Goal: Complete application form: Complete application form

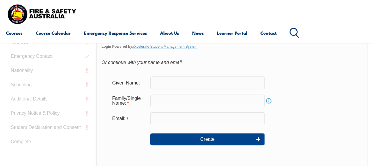
scroll to position [200, 0]
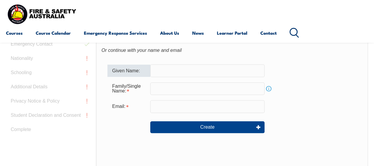
click at [175, 76] on input "text" at bounding box center [207, 71] width 114 height 12
type input "[PERSON_NAME]"
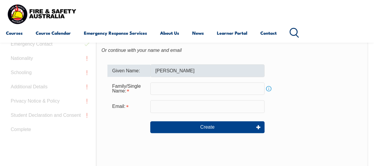
type input "[PERSON_NAME]"
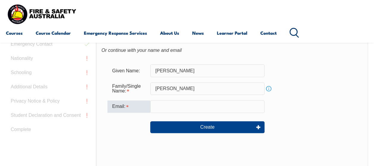
click at [180, 104] on input "email" at bounding box center [207, 106] width 114 height 12
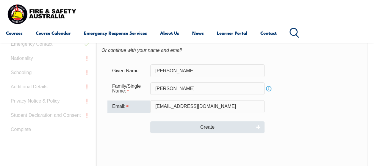
type input "[EMAIL_ADDRESS][DOMAIN_NAME]"
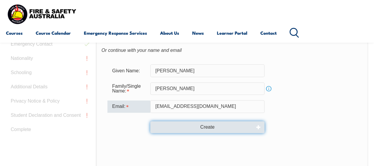
click at [208, 128] on button "Create" at bounding box center [207, 128] width 114 height 12
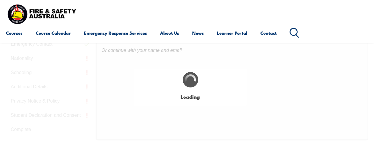
type input "[PERSON_NAME]"
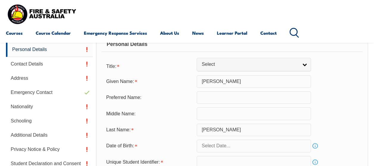
scroll to position [150, 0]
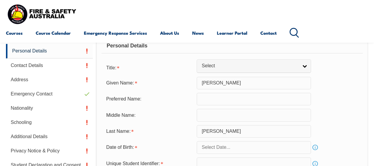
click at [232, 97] on input "text" at bounding box center [254, 99] width 114 height 12
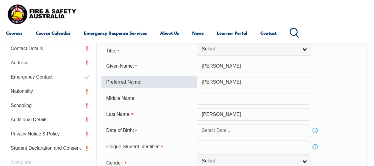
scroll to position [180, 0]
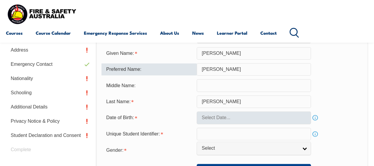
type input "[PERSON_NAME]"
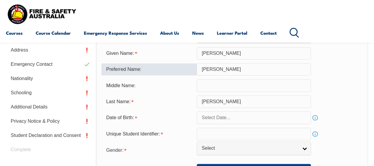
click at [244, 117] on input "text" at bounding box center [254, 118] width 114 height 12
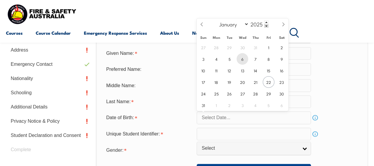
click at [241, 58] on span "6" at bounding box center [242, 59] width 12 height 12
type input "[DATE]"
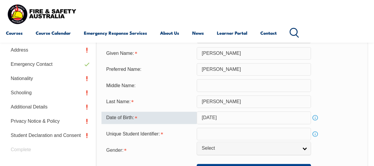
click at [234, 117] on input "[DATE]" at bounding box center [254, 118] width 114 height 12
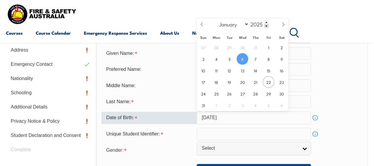
click at [217, 118] on input "[DATE]" at bounding box center [254, 118] width 114 height 12
click at [211, 118] on input "[DATE]" at bounding box center [254, 118] width 114 height 12
click at [130, 121] on div "Date of Birth:" at bounding box center [148, 118] width 95 height 12
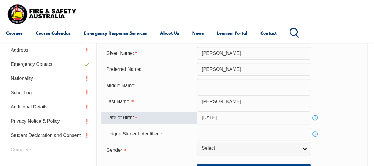
click at [159, 116] on div "Date of Birth:" at bounding box center [148, 117] width 95 height 11
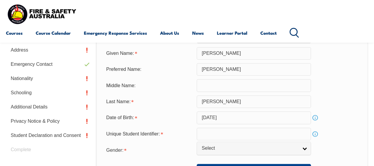
click at [224, 118] on input "[DATE]" at bounding box center [254, 118] width 114 height 12
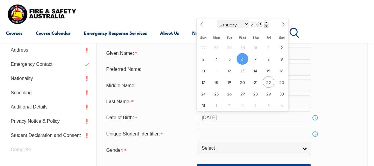
click at [246, 24] on select "January February March April May June July August September October November De…" at bounding box center [232, 24] width 32 height 8
select select "10"
click at [216, 20] on select "January February March April May June July August September October November De…" at bounding box center [232, 24] width 32 height 8
click at [267, 22] on span at bounding box center [266, 23] width 4 height 4
click at [266, 21] on span at bounding box center [266, 23] width 4 height 4
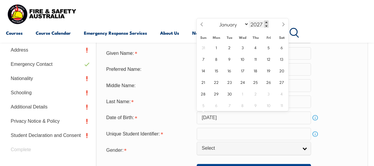
click at [266, 21] on span at bounding box center [266, 23] width 4 height 4
click at [253, 24] on input "2029" at bounding box center [259, 24] width 20 height 7
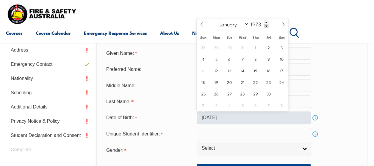
type input "1973"
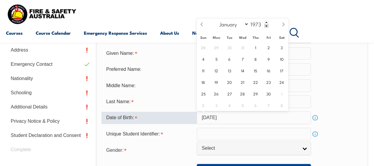
click at [245, 119] on input "[DATE]" at bounding box center [254, 118] width 114 height 12
click at [234, 27] on select "January February March April May June July August September October November De…" at bounding box center [232, 24] width 32 height 8
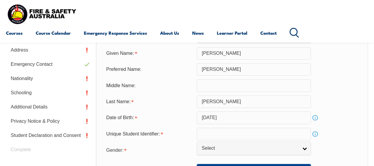
click at [178, 92] on form "Title: Mr Mrs Ms [PERSON_NAME] Other Select Given Name: [PERSON_NAME] Preferred…" at bounding box center [231, 104] width 261 height 145
click at [221, 115] on input "[DATE]" at bounding box center [254, 118] width 114 height 12
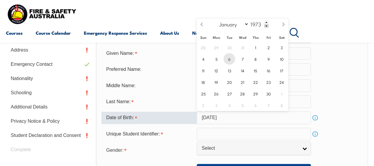
click at [231, 61] on span "6" at bounding box center [229, 59] width 12 height 12
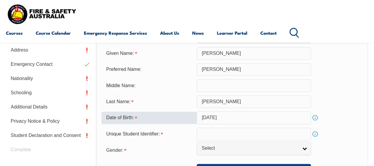
type input "[DATE]"
click at [254, 131] on input "text" at bounding box center [254, 134] width 114 height 12
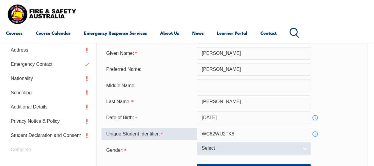
type input "WC62WU2TK8"
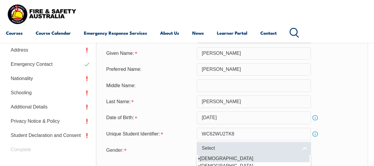
click at [299, 147] on link "Select" at bounding box center [254, 148] width 114 height 13
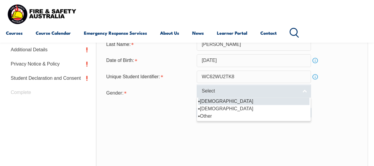
scroll to position [239, 0]
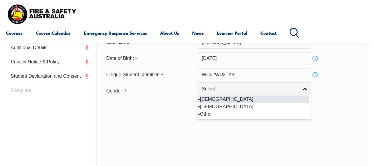
click at [214, 99] on li "[DEMOGRAPHIC_DATA]" at bounding box center [253, 99] width 111 height 7
select select "M"
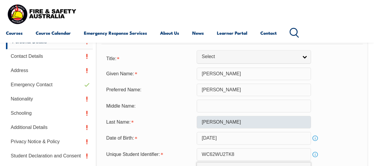
scroll to position [150, 0]
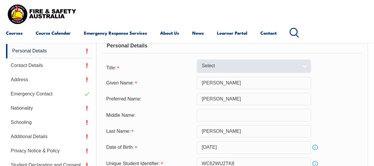
click at [305, 67] on link "Select" at bounding box center [254, 65] width 114 height 13
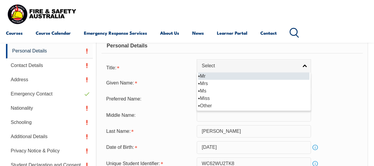
click at [255, 76] on li "Mr" at bounding box center [253, 76] width 111 height 7
select select "Mr"
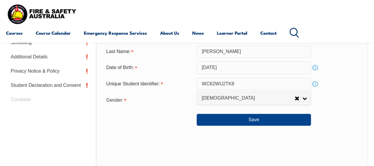
scroll to position [239, 0]
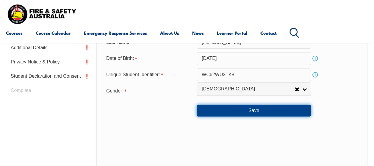
click at [267, 111] on button "Save" at bounding box center [254, 111] width 114 height 12
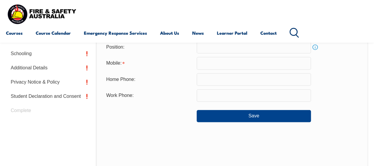
scroll to position [150, 0]
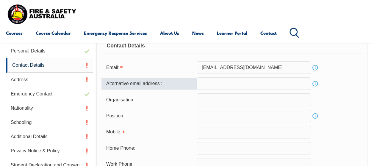
click at [221, 84] on input "email" at bounding box center [254, 84] width 114 height 12
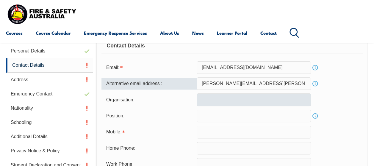
type input "[PERSON_NAME][EMAIL_ADDRESS][PERSON_NAME][DOMAIN_NAME]"
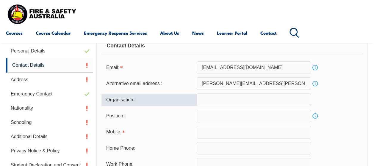
click at [215, 97] on input "text" at bounding box center [254, 100] width 114 height 12
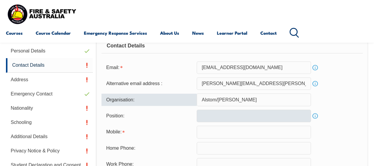
type input "Alstom/[PERSON_NAME]"
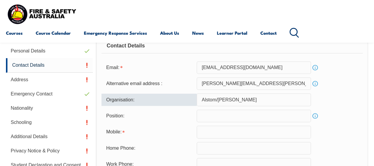
click at [221, 119] on input "text" at bounding box center [254, 116] width 114 height 12
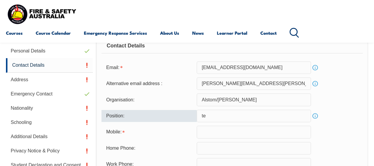
type input "t"
type input "Team Leader"
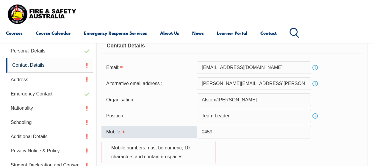
type input "0459108873"
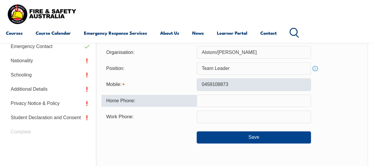
scroll to position [210, 0]
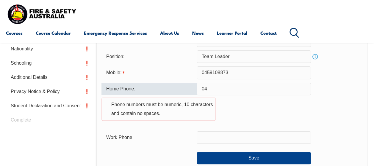
type input "0"
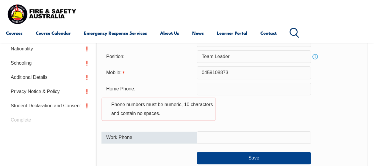
click at [220, 141] on input "text" at bounding box center [254, 138] width 114 height 12
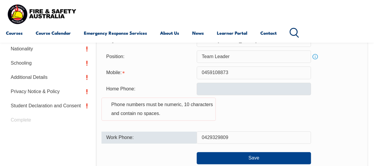
type input "0429329809"
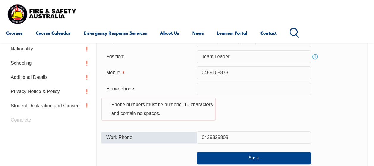
click at [224, 87] on input "text" at bounding box center [254, 89] width 114 height 12
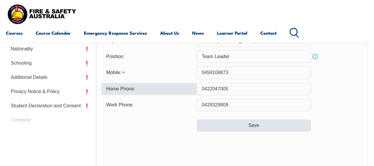
type input "0422047005"
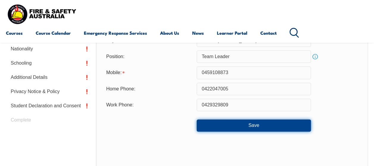
click at [260, 125] on button "Save" at bounding box center [254, 126] width 114 height 12
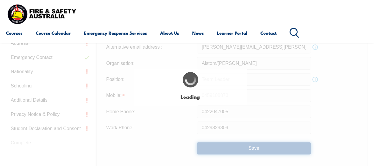
scroll to position [180, 0]
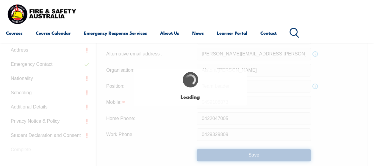
type input "Team Leader"
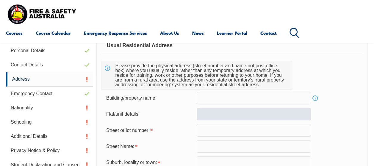
scroll to position [150, 0]
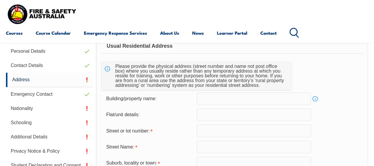
click at [219, 98] on input "text" at bounding box center [254, 99] width 114 height 12
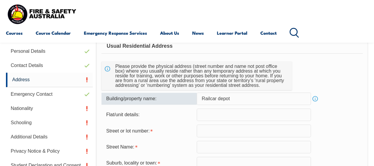
type input "Railcar depot"
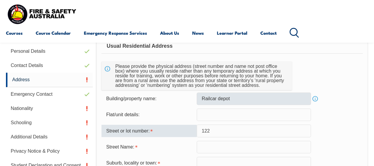
type input "122"
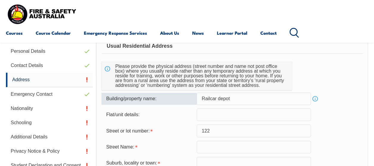
click at [201, 98] on input "Railcar depot" at bounding box center [254, 99] width 114 height 12
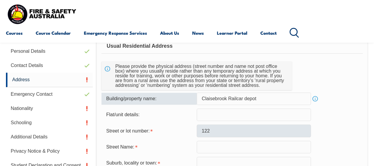
type input "Claisebrook Railcar depot"
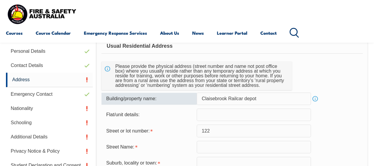
click at [222, 132] on input "122" at bounding box center [254, 131] width 114 height 12
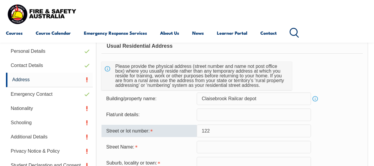
click at [219, 147] on input "text" at bounding box center [254, 147] width 114 height 12
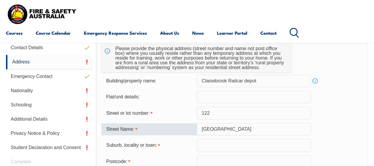
scroll to position [180, 0]
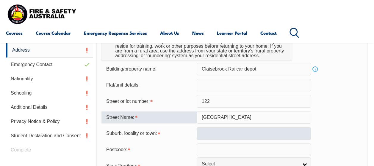
type input "[GEOGRAPHIC_DATA]"
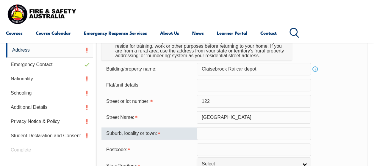
click at [230, 138] on input "text" at bounding box center [254, 134] width 114 height 12
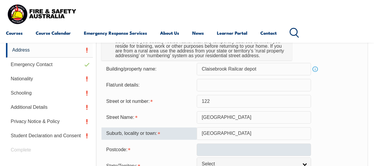
type input "[GEOGRAPHIC_DATA]"
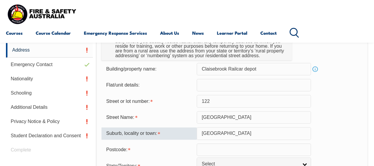
click at [216, 150] on input "text" at bounding box center [254, 150] width 114 height 12
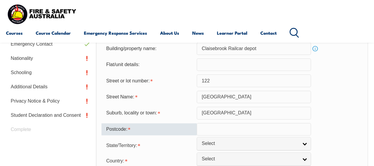
scroll to position [209, 0]
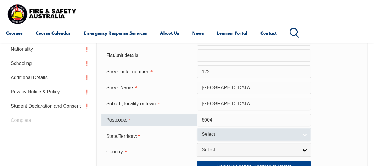
type input "6004"
click at [304, 132] on link "Select" at bounding box center [254, 134] width 114 height 13
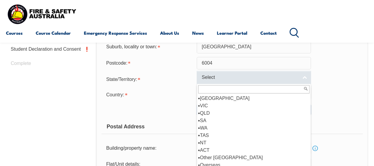
scroll to position [269, 0]
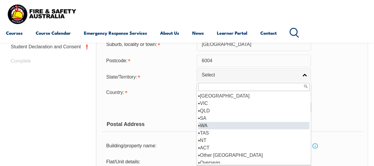
click at [214, 128] on li "WA" at bounding box center [253, 125] width 111 height 7
select select "WA"
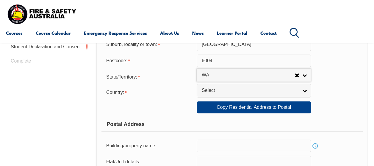
click at [312, 90] on div "Country: [GEOGRAPHIC_DATA] ([GEOGRAPHIC_DATA]) [GEOGRAPHIC_DATA] [GEOGRAPHIC_DA…" at bounding box center [231, 92] width 261 height 12
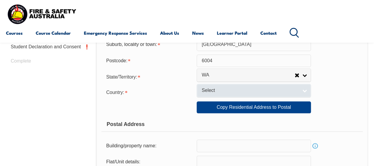
click at [304, 90] on link "Select" at bounding box center [254, 90] width 114 height 13
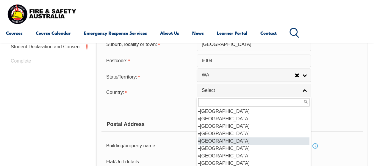
scroll to position [89, 0]
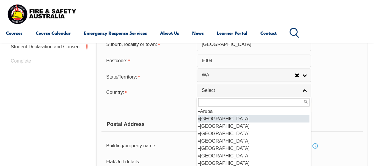
click at [214, 118] on li "[GEOGRAPHIC_DATA]" at bounding box center [253, 118] width 111 height 7
select select "1101"
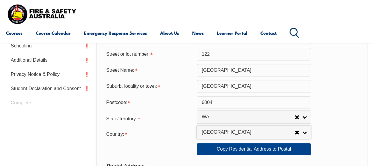
scroll to position [239, 0]
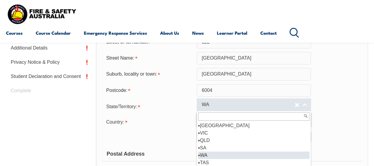
click at [304, 105] on link "WA" at bounding box center [254, 104] width 114 height 13
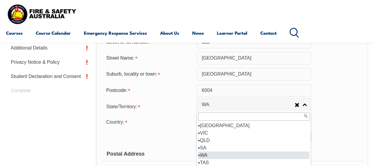
click at [213, 155] on li "WA" at bounding box center [253, 155] width 111 height 7
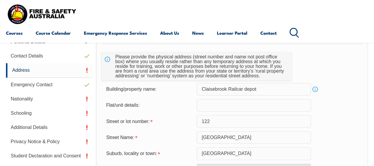
scroll to position [150, 0]
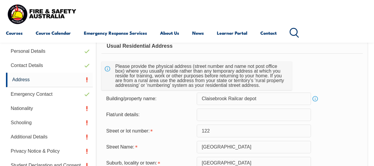
click at [316, 99] on link "Info" at bounding box center [315, 99] width 8 height 8
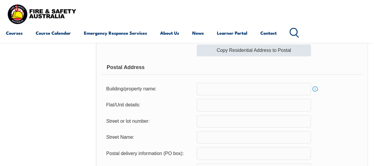
scroll to position [328, 0]
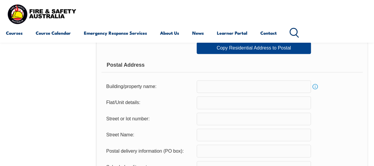
click at [231, 90] on input "text" at bounding box center [254, 87] width 114 height 12
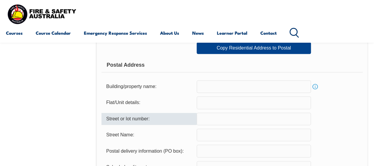
click at [225, 116] on input "text" at bounding box center [254, 119] width 114 height 12
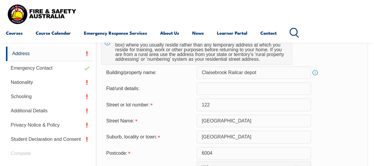
scroll to position [180, 0]
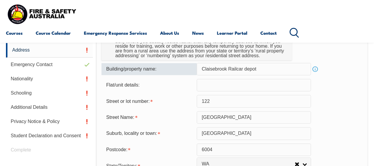
drag, startPoint x: 263, startPoint y: 67, endPoint x: 200, endPoint y: 68, distance: 63.3
click at [200, 68] on input "Claisebrook Railcar depot" at bounding box center [254, 69] width 114 height 12
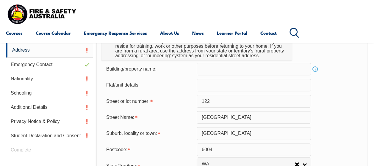
click at [315, 67] on link "Info" at bounding box center [315, 69] width 8 height 8
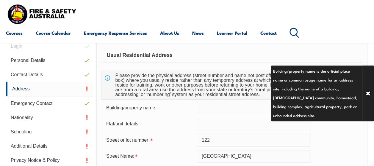
scroll to position [150, 0]
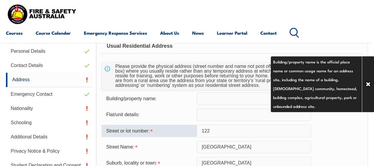
click at [218, 133] on input "122" at bounding box center [254, 131] width 114 height 12
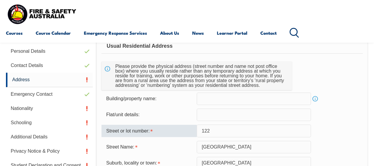
scroll to position [180, 0]
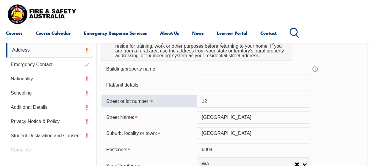
type input "1"
type input "61"
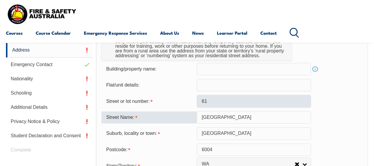
type input "[GEOGRAPHIC_DATA]"
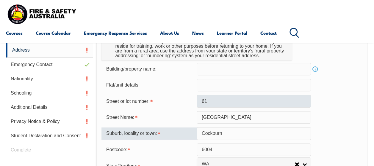
type input "Cockburn"
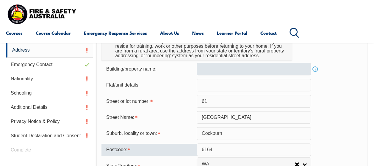
type input "6164"
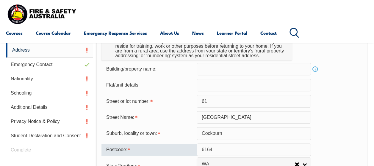
click at [230, 72] on input "text" at bounding box center [254, 69] width 114 height 12
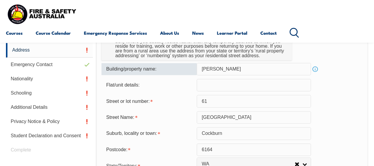
type input "[PERSON_NAME]"
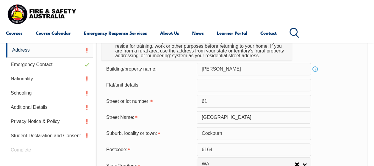
click at [316, 70] on link "Info" at bounding box center [315, 69] width 8 height 8
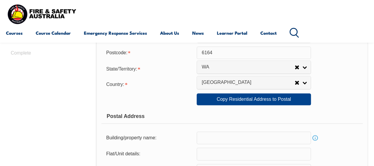
scroll to position [299, 0]
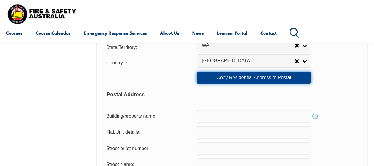
click at [259, 80] on link "Copy Residential Address to Postal" at bounding box center [254, 78] width 114 height 12
type input "[PERSON_NAME]"
type input "61"
type input "[GEOGRAPHIC_DATA]"
type input "Cockburn"
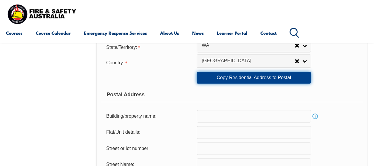
select select "WA"
type input "6164"
select select "1101"
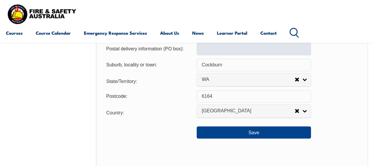
scroll to position [447, 0]
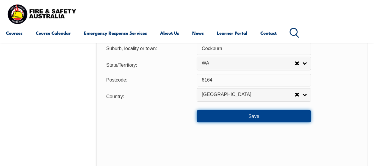
click at [265, 117] on button "Save" at bounding box center [254, 116] width 114 height 12
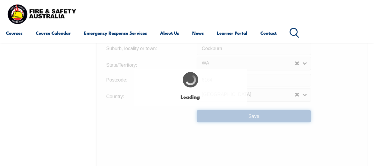
type input "[PERSON_NAME]"
type input "[GEOGRAPHIC_DATA]"
type input "Cockburn"
type input "[PERSON_NAME]"
type input "[GEOGRAPHIC_DATA]"
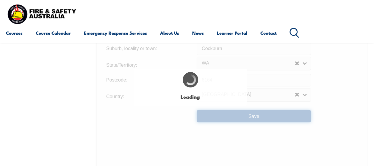
type input "Cockburn"
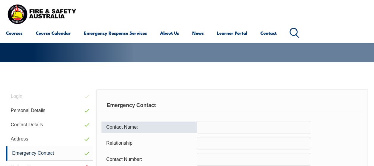
scroll to position [120, 0]
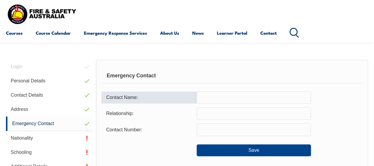
click at [240, 99] on input "text" at bounding box center [254, 98] width 114 height 12
type input "Melody"
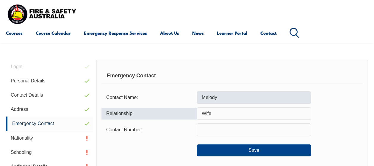
type input "Wife"
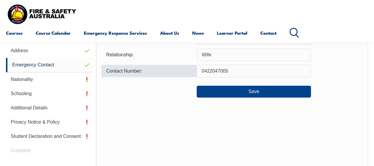
scroll to position [180, 0]
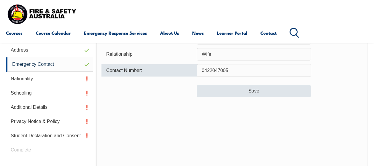
type input "0422047005"
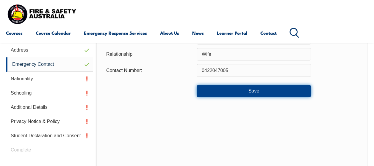
click at [248, 89] on button "Save" at bounding box center [254, 91] width 114 height 12
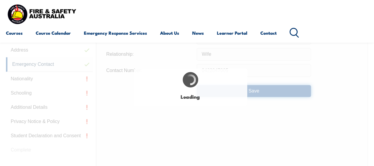
type input "Melody"
type input "Wife"
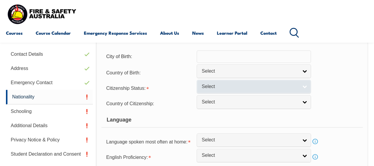
scroll to position [150, 0]
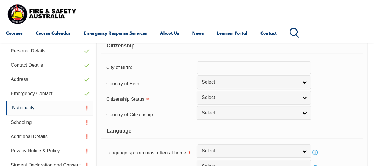
click at [240, 72] on input "text" at bounding box center [254, 68] width 114 height 12
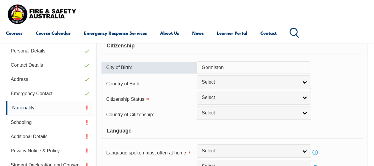
type input "Germiston"
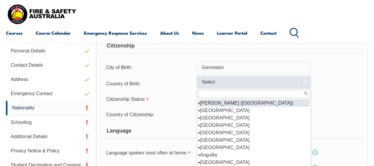
click at [262, 79] on span "Select" at bounding box center [250, 82] width 96 height 6
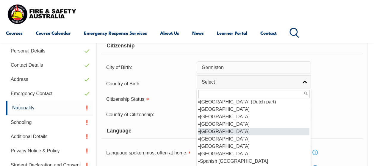
scroll to position [1461, 0]
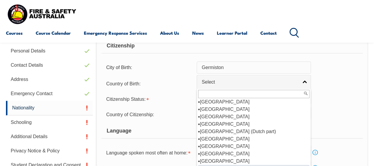
click at [230, 165] on li "[GEOGRAPHIC_DATA]" at bounding box center [253, 168] width 111 height 7
select select "9225"
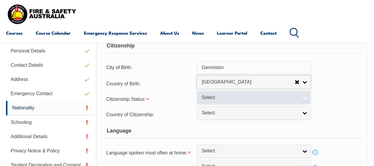
click at [302, 100] on link "Select" at bounding box center [254, 97] width 114 height 13
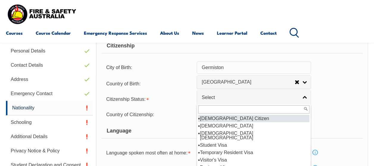
click at [249, 118] on li "[DEMOGRAPHIC_DATA] Citizen" at bounding box center [253, 118] width 111 height 7
select select "1"
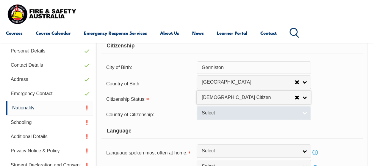
click at [249, 117] on link "Select" at bounding box center [254, 112] width 114 height 13
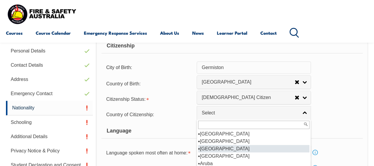
scroll to position [89, 0]
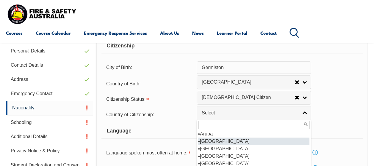
click at [216, 142] on li "[GEOGRAPHIC_DATA]" at bounding box center [253, 141] width 111 height 7
select select "1101"
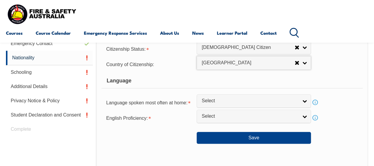
scroll to position [210, 0]
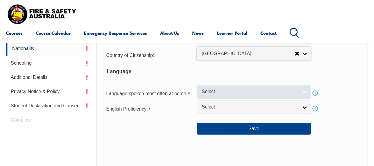
click at [291, 94] on span "Select" at bounding box center [250, 92] width 96 height 6
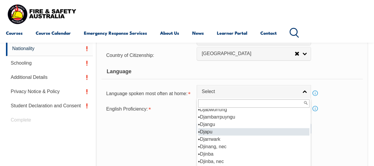
scroll to position [714, 0]
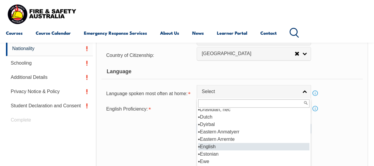
click at [211, 146] on li "English" at bounding box center [253, 146] width 111 height 7
select select "1201"
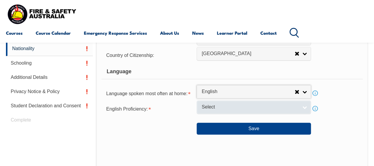
click at [310, 108] on link "Select" at bounding box center [254, 107] width 114 height 13
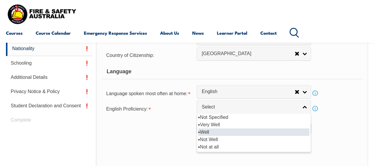
click at [216, 132] on li "Well" at bounding box center [253, 132] width 111 height 7
select select "2"
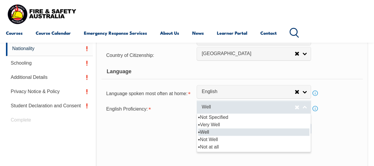
click at [265, 109] on span "Well" at bounding box center [248, 107] width 93 height 6
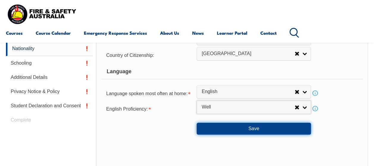
click at [264, 130] on button "Save" at bounding box center [254, 129] width 114 height 12
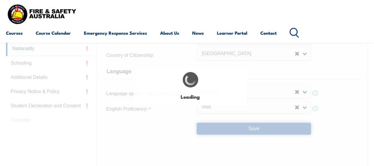
select select "false"
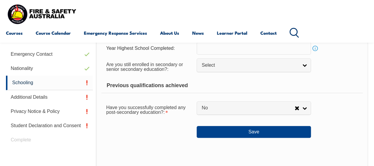
scroll to position [150, 0]
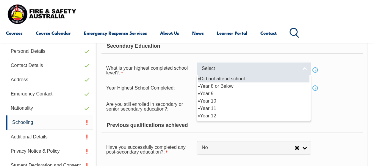
click at [285, 72] on link "Select" at bounding box center [254, 68] width 114 height 13
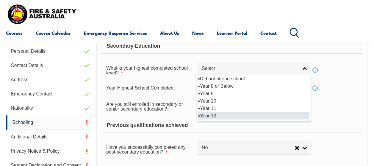
click at [217, 118] on li "Year 12" at bounding box center [253, 115] width 111 height 7
select select "12"
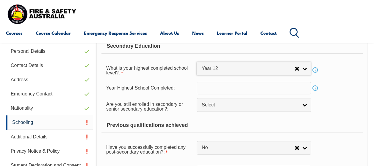
click at [234, 88] on input "text" at bounding box center [254, 88] width 114 height 12
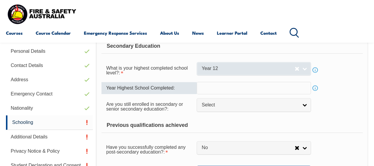
click at [256, 69] on span "Year 12" at bounding box center [248, 69] width 93 height 6
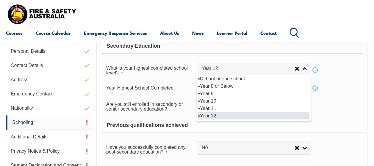
click at [212, 115] on li "Year 12" at bounding box center [253, 115] width 111 height 7
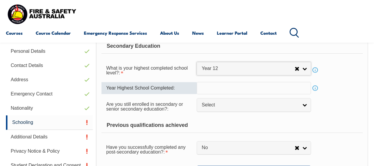
click at [227, 90] on input "text" at bounding box center [254, 88] width 114 height 12
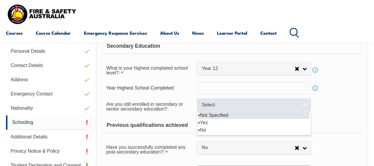
click at [241, 105] on span "Select" at bounding box center [250, 105] width 96 height 6
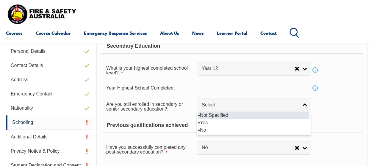
click at [315, 89] on link "Info" at bounding box center [315, 88] width 8 height 8
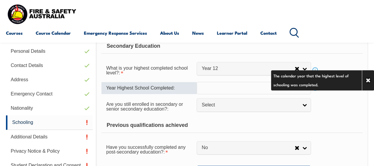
click at [244, 91] on input "text" at bounding box center [254, 88] width 114 height 12
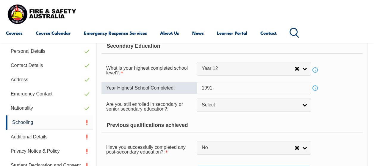
type input "1991"
click at [315, 87] on link "Info" at bounding box center [315, 88] width 8 height 8
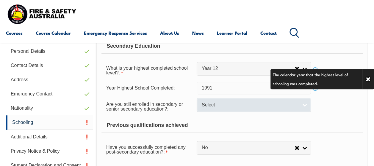
click at [258, 108] on link "Select" at bounding box center [254, 104] width 114 height 13
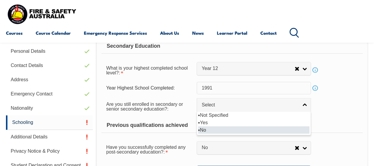
click at [214, 128] on li "No" at bounding box center [253, 130] width 111 height 7
select select "false"
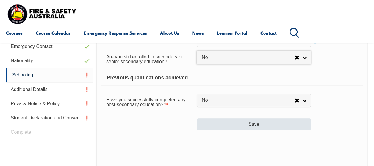
scroll to position [209, 0]
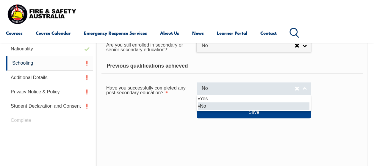
click at [304, 90] on link "No" at bounding box center [254, 88] width 114 height 13
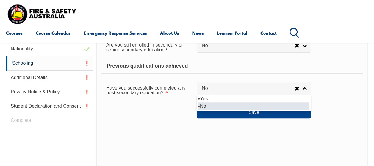
click at [228, 103] on li "No" at bounding box center [253, 106] width 111 height 7
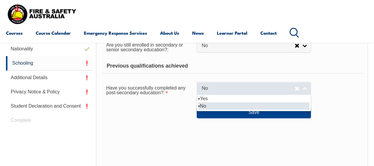
click at [278, 89] on span "No" at bounding box center [248, 89] width 93 height 6
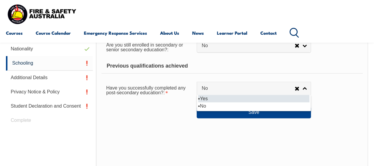
click at [235, 97] on li "Yes" at bounding box center [253, 98] width 111 height 7
select select "true"
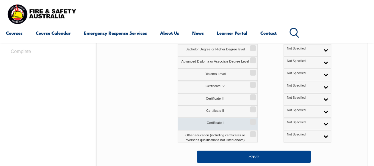
scroll to position [269, 0]
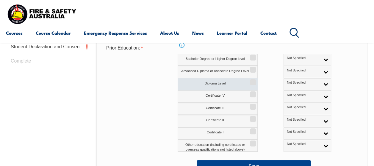
click at [252, 81] on input "Diploma Level" at bounding box center [252, 80] width 4 height 1
checkbox input "true"
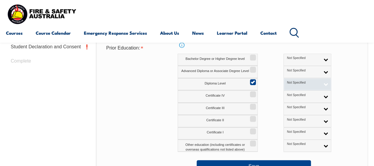
click at [290, 83] on span "Not Specified" at bounding box center [303, 83] width 33 height 4
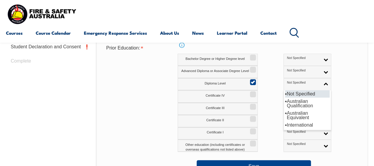
click at [285, 95] on li "Not Specified" at bounding box center [307, 93] width 45 height 7
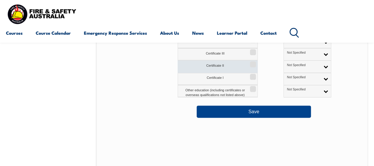
scroll to position [328, 0]
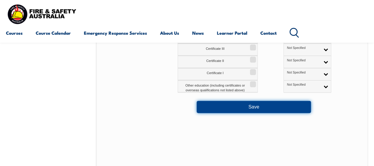
click at [229, 107] on button "Save" at bounding box center [254, 107] width 114 height 12
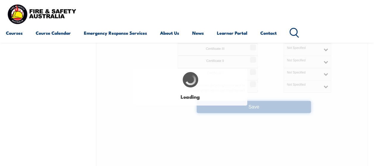
select select
select select "false"
select select "true"
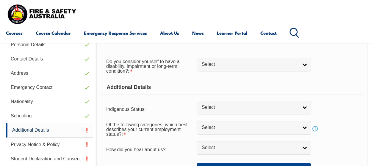
scroll to position [150, 0]
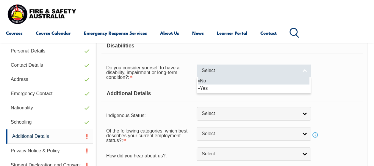
click at [285, 73] on span "Select" at bounding box center [250, 71] width 96 height 6
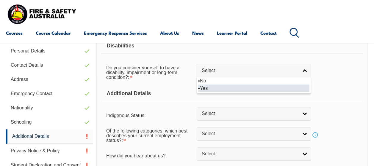
click at [232, 89] on li "Yes" at bounding box center [253, 88] width 111 height 7
select select "true"
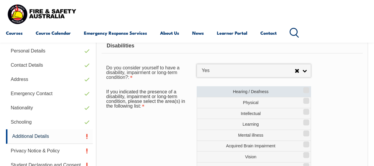
click at [245, 94] on label "Hearing / Deafness" at bounding box center [254, 92] width 114 height 11
click at [303, 89] on input "Hearing / Deafness" at bounding box center [305, 88] width 4 height 1
checkbox input "true"
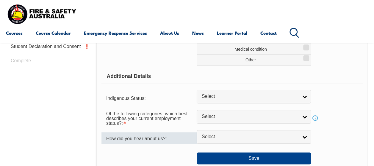
scroll to position [210, 0]
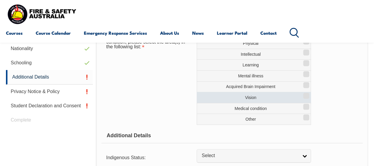
click at [305, 94] on input "Vision" at bounding box center [305, 94] width 4 height 1
checkbox input "true"
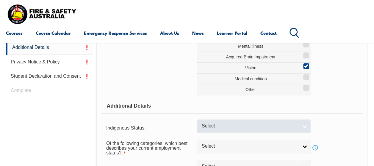
scroll to position [269, 0]
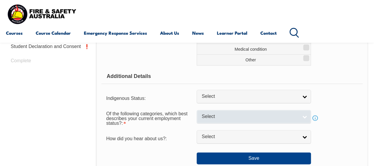
click at [271, 117] on span "Select" at bounding box center [250, 117] width 96 height 6
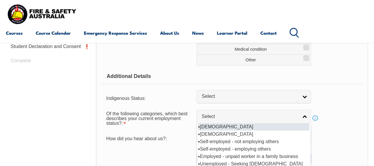
click at [244, 125] on li "[DEMOGRAPHIC_DATA]" at bounding box center [253, 126] width 111 height 7
select select "1"
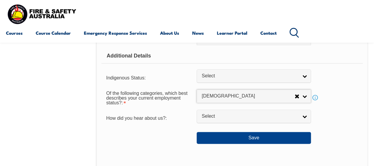
scroll to position [299, 0]
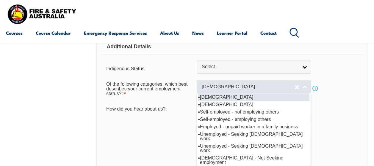
click at [278, 84] on span "[DEMOGRAPHIC_DATA]" at bounding box center [248, 87] width 93 height 6
click at [258, 84] on span "[DEMOGRAPHIC_DATA]" at bounding box center [248, 87] width 93 height 6
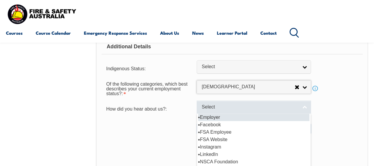
click at [260, 108] on span "Select" at bounding box center [250, 107] width 96 height 6
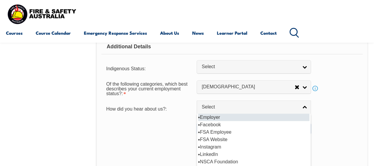
click at [235, 118] on li "Employer" at bounding box center [253, 117] width 111 height 7
select select "8019"
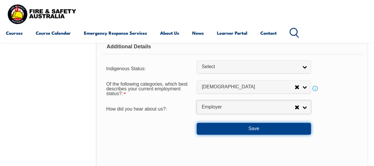
click at [256, 131] on button "Save" at bounding box center [254, 129] width 114 height 12
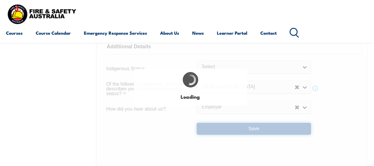
select select "true"
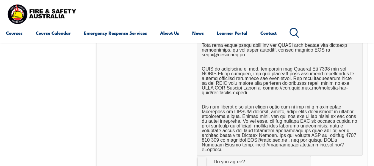
scroll to position [358, 0]
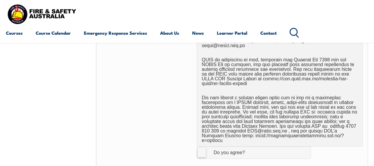
click at [199, 147] on label "I Agree Do you agree?" at bounding box center [254, 153] width 114 height 12
click at [249, 147] on input "I Agree Do you agree?" at bounding box center [254, 152] width 10 height 11
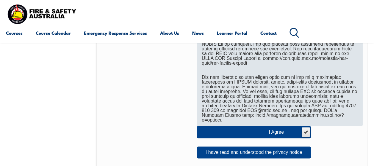
scroll to position [388, 0]
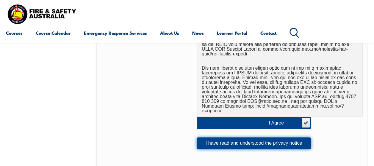
click at [239, 138] on button "I have read and understood the privacy notice" at bounding box center [254, 144] width 114 height 12
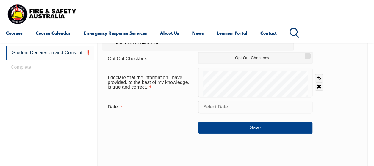
scroll to position [269, 0]
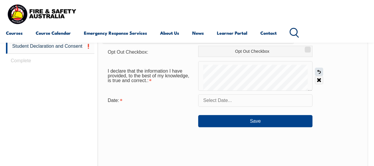
click at [318, 73] on link "Undo" at bounding box center [319, 72] width 8 height 8
click at [320, 79] on link "Clear" at bounding box center [319, 80] width 8 height 8
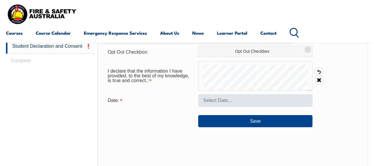
click at [216, 97] on form "Opt Out Checkbox: Opt Out Checkbox I declare that the information I have provid…" at bounding box center [233, 87] width 260 height 82
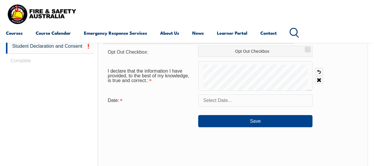
click at [221, 92] on form "Opt Out Checkbox: Opt Out Checkbox I declare that the information I have provid…" at bounding box center [233, 87] width 260 height 82
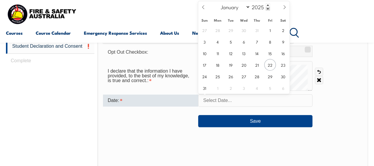
click at [238, 102] on input "text" at bounding box center [255, 101] width 114 height 12
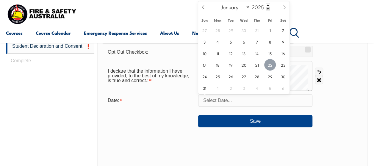
click at [271, 67] on span "22" at bounding box center [270, 65] width 12 height 12
type input "[DATE]"
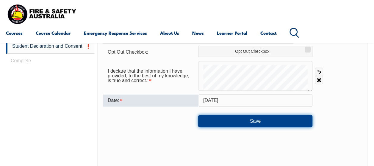
click at [244, 120] on button "Save" at bounding box center [255, 121] width 114 height 12
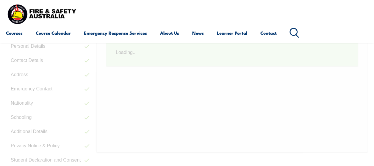
scroll to position [150, 0]
